Goal: Find specific page/section: Find specific page/section

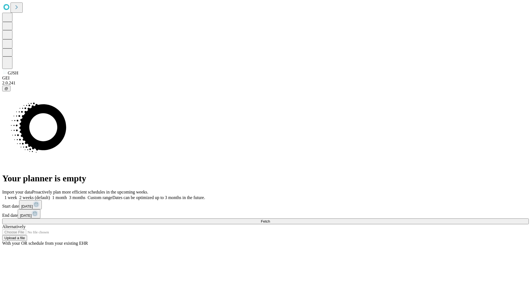
click at [270, 219] on span "Fetch" at bounding box center [265, 221] width 9 height 4
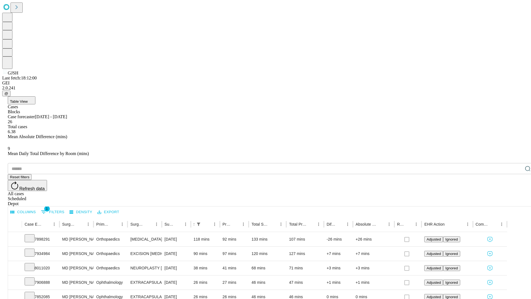
click at [517, 201] on div "Depot" at bounding box center [271, 203] width 527 height 5
